Goal: Task Accomplishment & Management: Complete application form

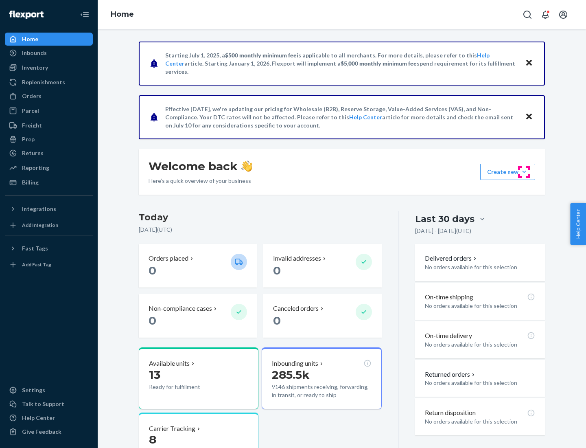
click at [525, 172] on button "Create new Create new inbound Create new order Create new product" at bounding box center [508, 172] width 55 height 16
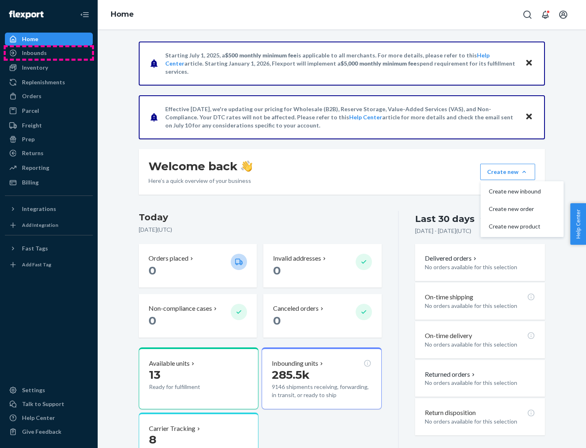
click at [49, 53] on div "Inbounds" at bounding box center [49, 52] width 86 height 11
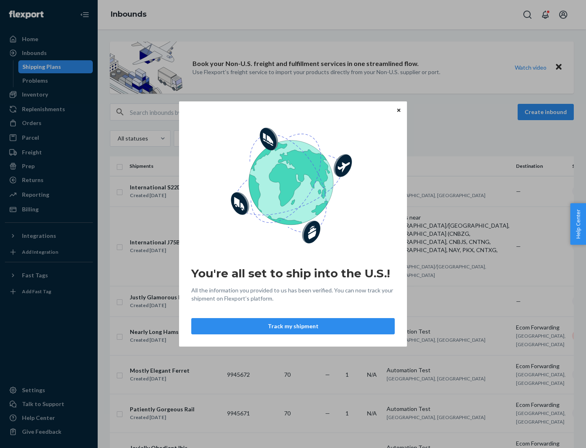
click at [49, 94] on div "You're all set to ship into the U.S.! All the information you provided to us ha…" at bounding box center [293, 224] width 586 height 448
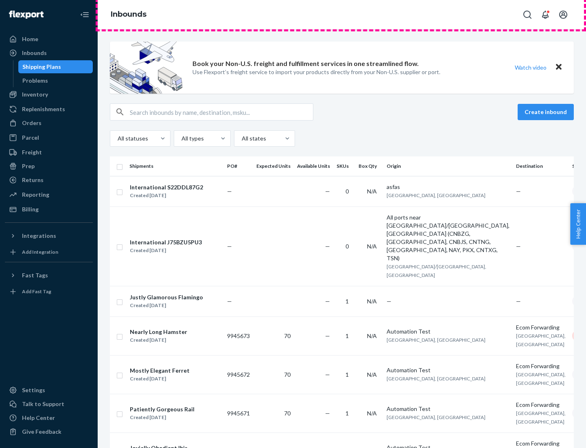
click at [342, 15] on div "Inbounds" at bounding box center [342, 14] width 489 height 29
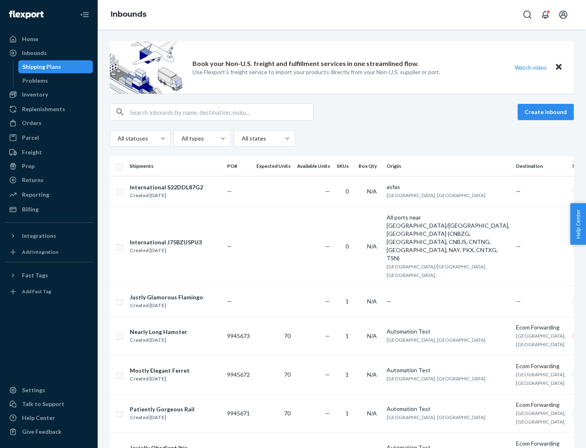
click at [342, 15] on div "Inbounds" at bounding box center [342, 14] width 489 height 29
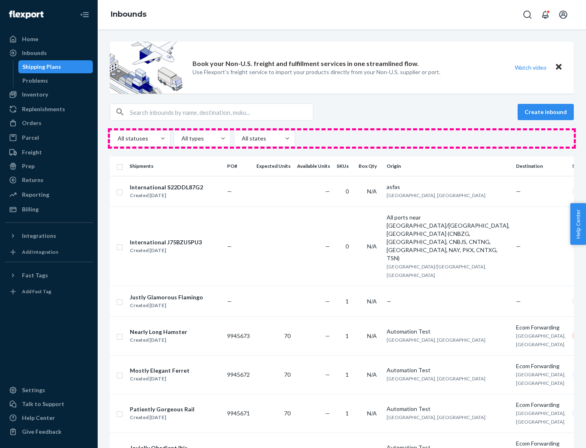
click at [342, 138] on div "All statuses All types All states" at bounding box center [342, 138] width 464 height 16
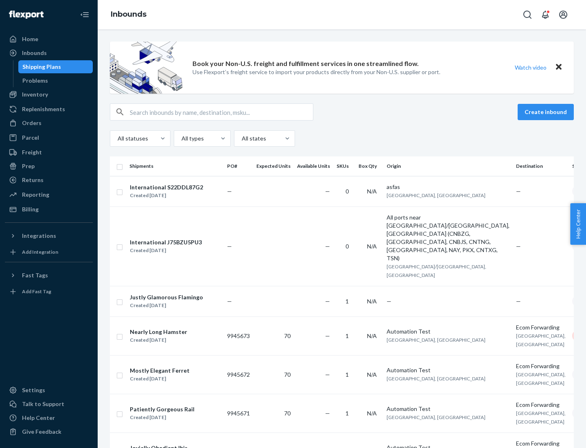
click at [40, 67] on div "Shipping Plans" at bounding box center [41, 67] width 39 height 8
click at [547, 112] on button "Create inbound" at bounding box center [546, 112] width 56 height 16
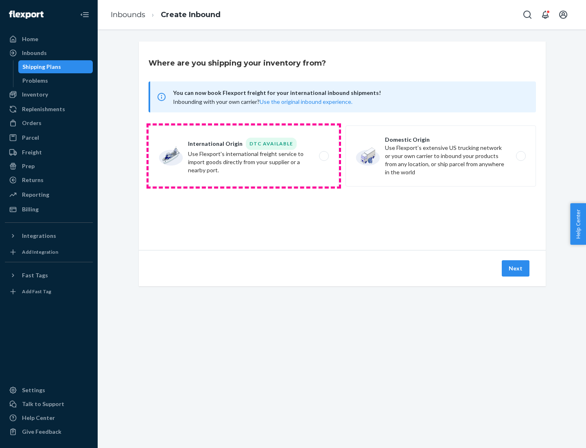
click at [244, 156] on label "International Origin DTC Available Use Flexport's international freight service…" at bounding box center [244, 155] width 191 height 61
click at [324, 156] on input "International Origin DTC Available Use Flexport's international freight service…" at bounding box center [326, 156] width 5 height 5
radio input "true"
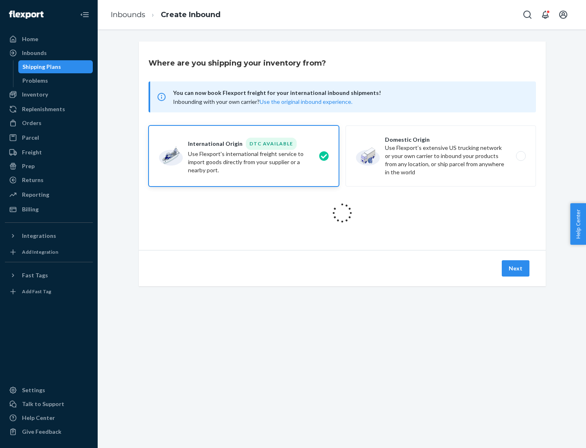
click at [343, 213] on icon at bounding box center [342, 213] width 27 height 27
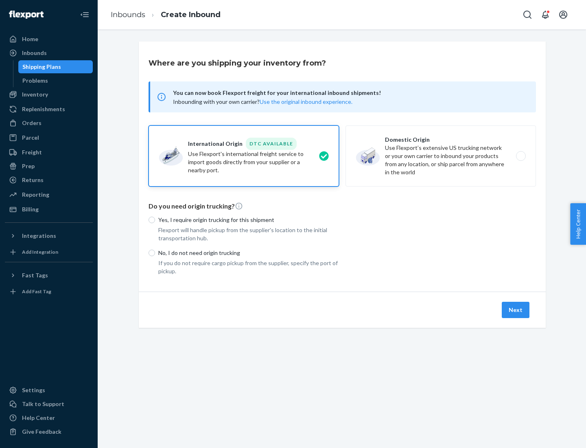
click at [249, 220] on p "Yes, I require origin trucking for this shipment" at bounding box center [248, 220] width 181 height 8
click at [155, 220] on input "Yes, I require origin trucking for this shipment" at bounding box center [152, 220] width 7 height 7
radio input "true"
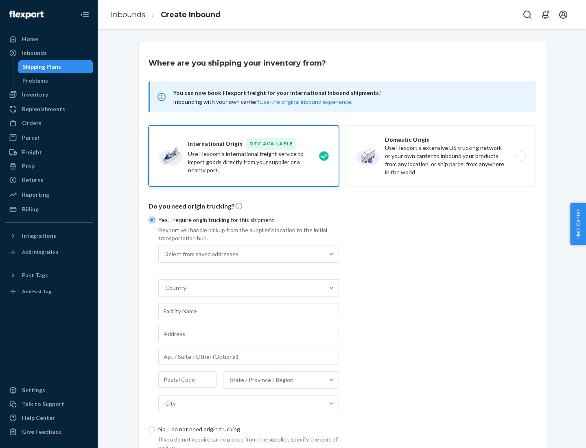
scroll to position [15, 0]
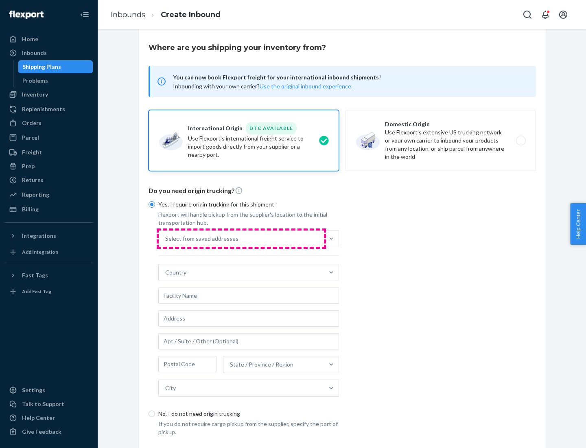
click at [242, 238] on div "Select from saved addresses" at bounding box center [241, 239] width 165 height 16
click at [166, 238] on input "Select from saved addresses" at bounding box center [165, 239] width 1 height 8
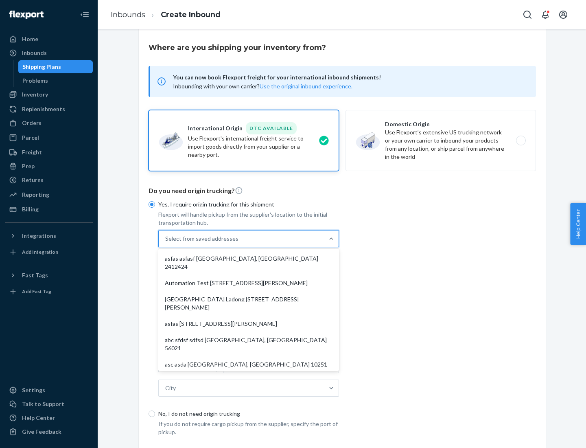
scroll to position [35, 0]
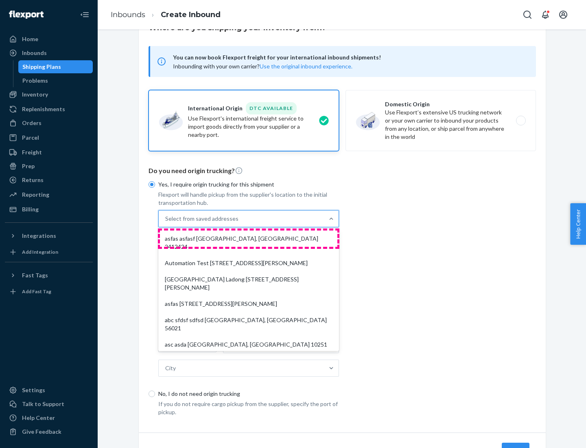
click at [249, 238] on div "asfas asfasf [GEOGRAPHIC_DATA], [GEOGRAPHIC_DATA] 2412424" at bounding box center [249, 243] width 178 height 24
click at [166, 223] on input "option asfas asfasf [GEOGRAPHIC_DATA], [GEOGRAPHIC_DATA] 2412424 focused, 1 of …" at bounding box center [165, 219] width 1 height 8
type input "asfas"
type input "asfasf"
type input "2412424"
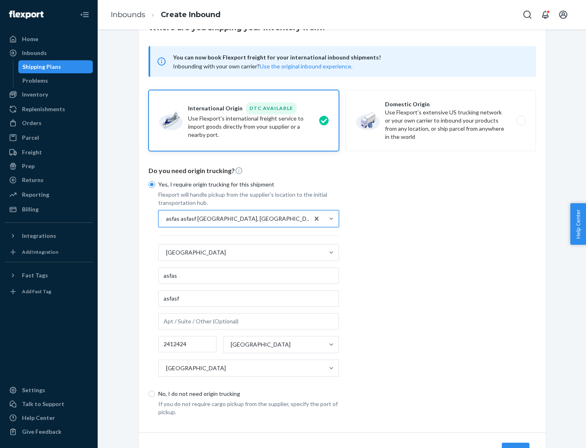
scroll to position [76, 0]
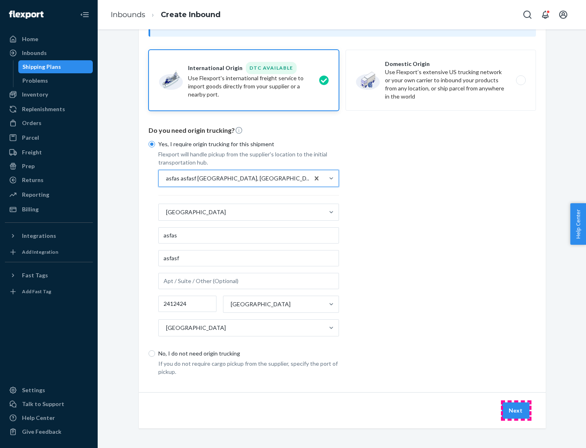
click at [516, 410] on button "Next" at bounding box center [516, 410] width 28 height 16
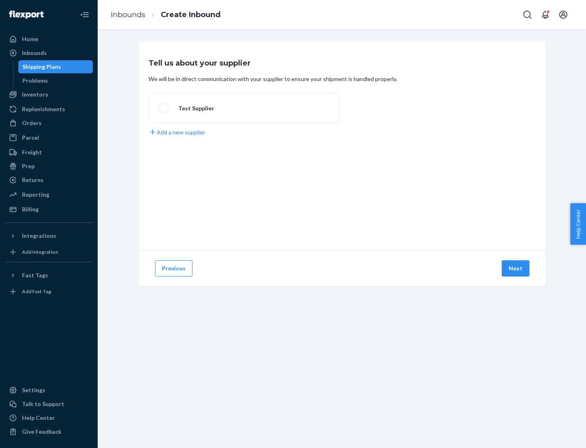
click at [244, 108] on label "Test Supplier" at bounding box center [244, 108] width 191 height 30
click at [164, 108] on input "Test Supplier" at bounding box center [161, 107] width 5 height 5
radio input "true"
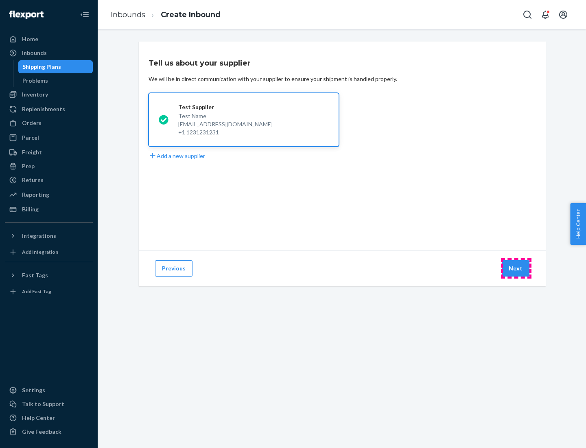
click at [516, 268] on button "Next" at bounding box center [516, 268] width 28 height 16
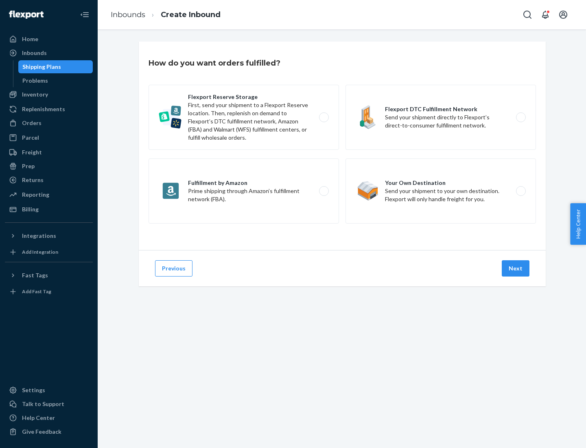
click at [244, 191] on label "Fulfillment by Amazon Prime shipping through Amazon’s fulfillment network (FBA)." at bounding box center [244, 190] width 191 height 65
click at [324, 191] on input "Fulfillment by Amazon Prime shipping through Amazon’s fulfillment network (FBA)." at bounding box center [326, 191] width 5 height 5
radio input "true"
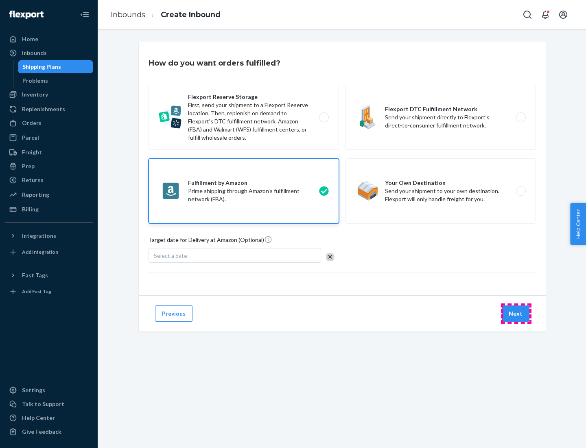
click at [516, 314] on button "Next" at bounding box center [516, 313] width 28 height 16
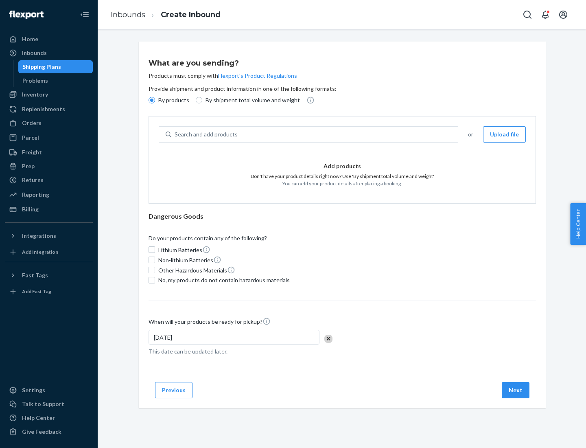
click at [250, 100] on p "By shipment total volume and weight" at bounding box center [253, 100] width 94 height 8
click at [202, 100] on input "By shipment total volume and weight" at bounding box center [199, 100] width 7 height 7
radio input "true"
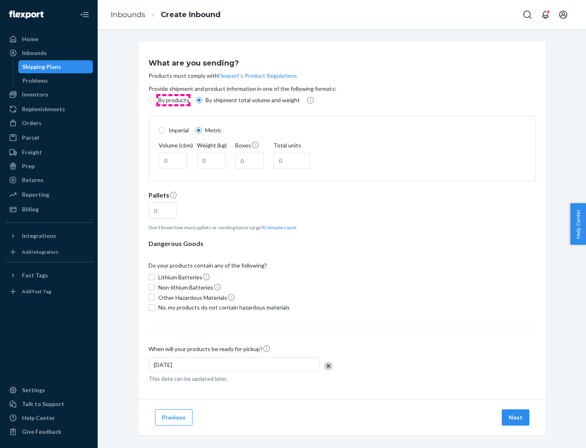
click at [173, 100] on p "By products" at bounding box center [173, 100] width 31 height 8
click at [155, 100] on input "By products" at bounding box center [152, 100] width 7 height 7
radio input "true"
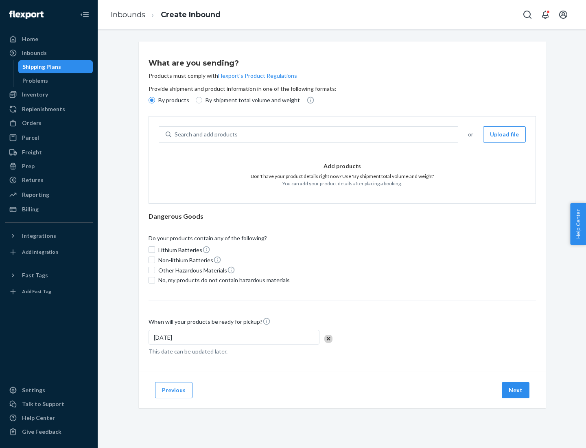
click at [315, 134] on div "Search and add products" at bounding box center [314, 134] width 287 height 15
click at [176, 134] on input "Search and add products" at bounding box center [175, 134] width 1 height 8
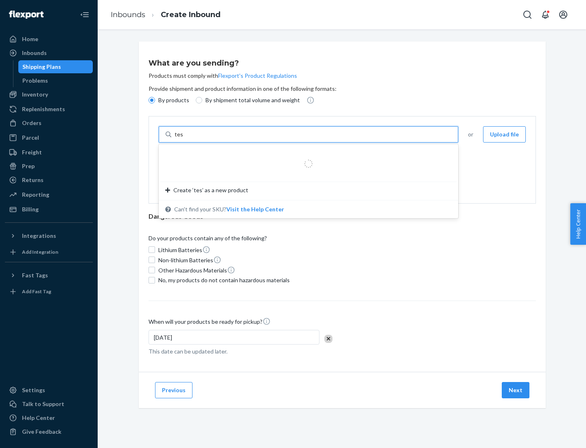
type input "test"
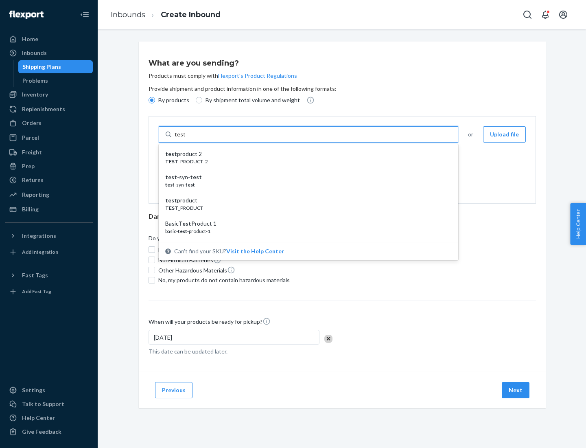
click at [306, 154] on div "test product 2" at bounding box center [305, 154] width 280 height 8
click at [185, 138] on input "test" at bounding box center [180, 134] width 11 height 8
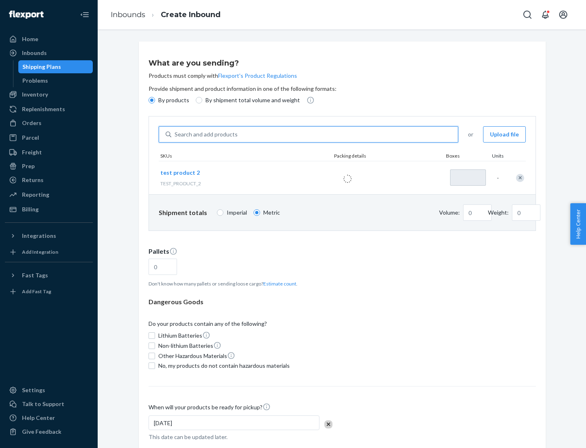
type input "1"
type input "0.02"
type input "22.23"
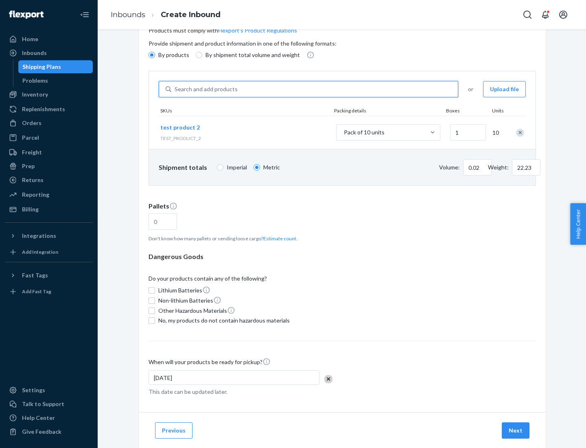
click at [278, 238] on button "Estimate count" at bounding box center [280, 238] width 33 height 7
type input "1"
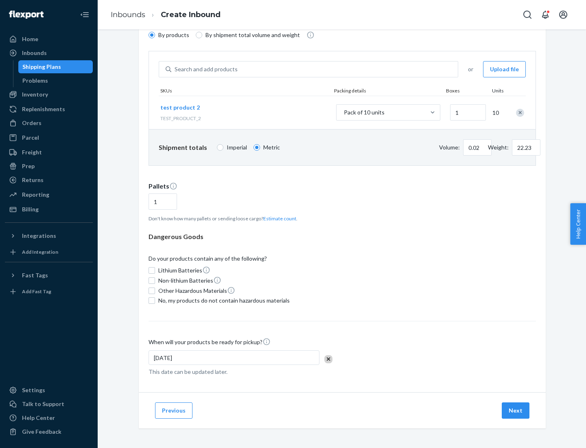
click at [223, 301] on span "No, my products do not contain hazardous materials" at bounding box center [224, 300] width 132 height 8
click at [155, 301] on input "No, my products do not contain hazardous materials" at bounding box center [152, 300] width 7 height 7
checkbox input "true"
click at [516, 411] on button "Next" at bounding box center [516, 410] width 28 height 16
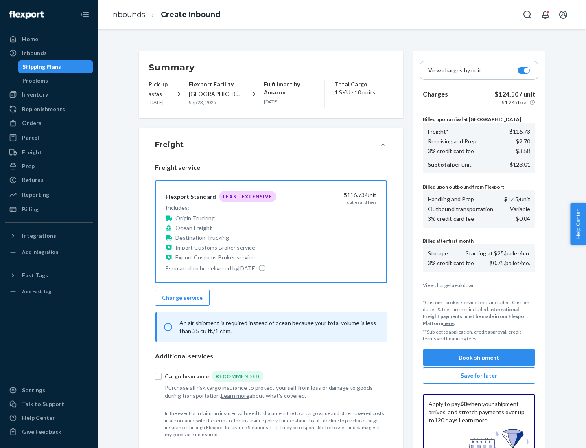
scroll to position [119, 0]
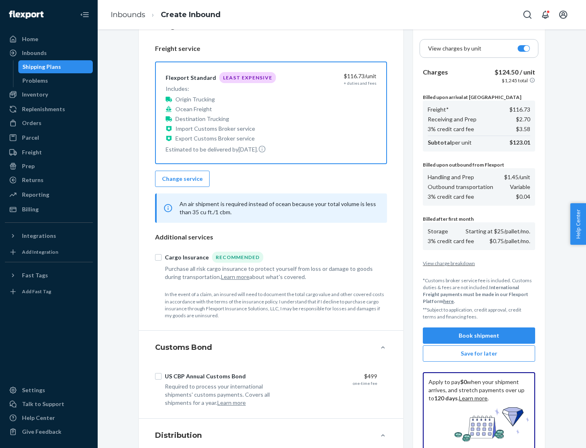
click at [479, 336] on button "Book shipment" at bounding box center [479, 335] width 112 height 16
